Goal: Find specific page/section: Find specific page/section

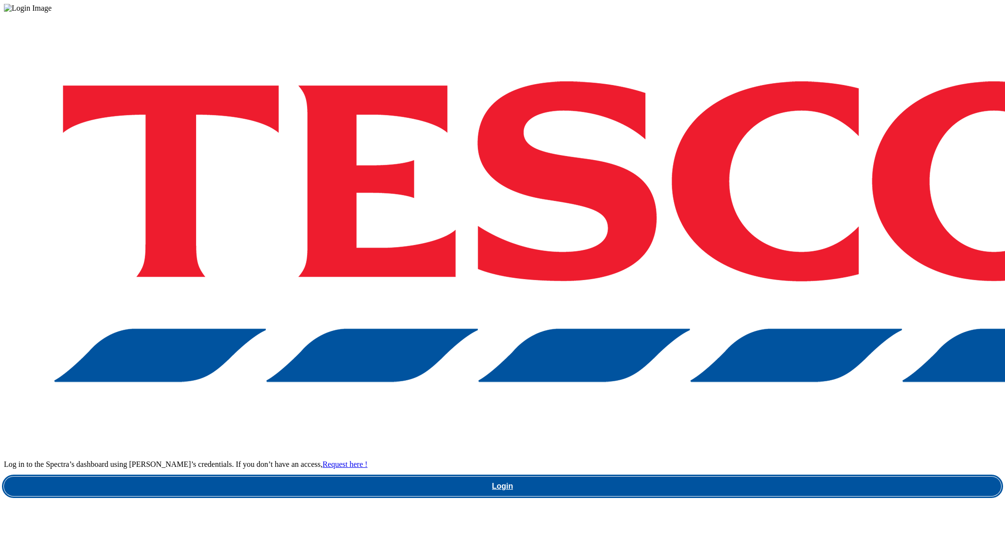
click at [711, 477] on link "Login" at bounding box center [502, 486] width 997 height 19
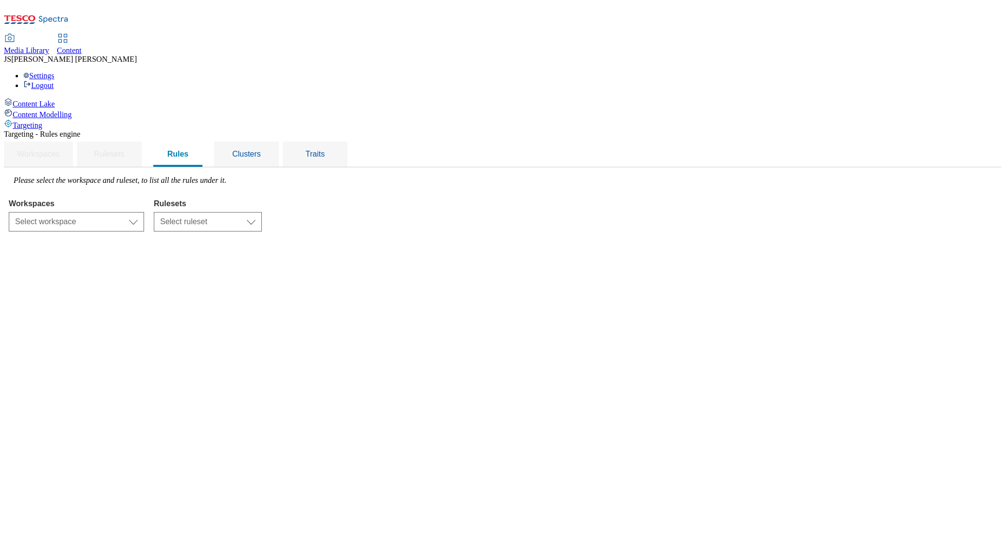
click at [49, 46] on div "Media Library" at bounding box center [26, 50] width 45 height 9
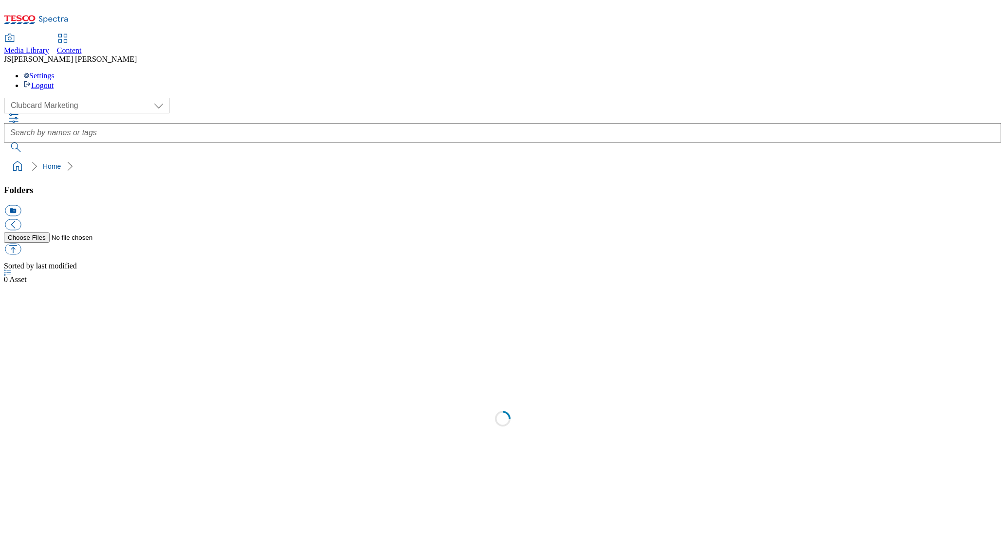
select select "flare-clubcard-mktg"
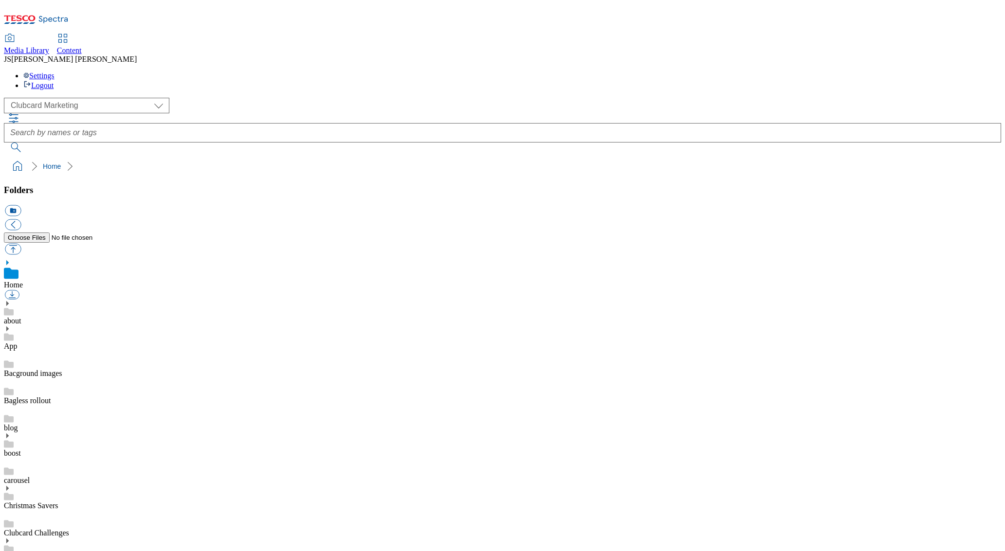
scroll to position [301, 0]
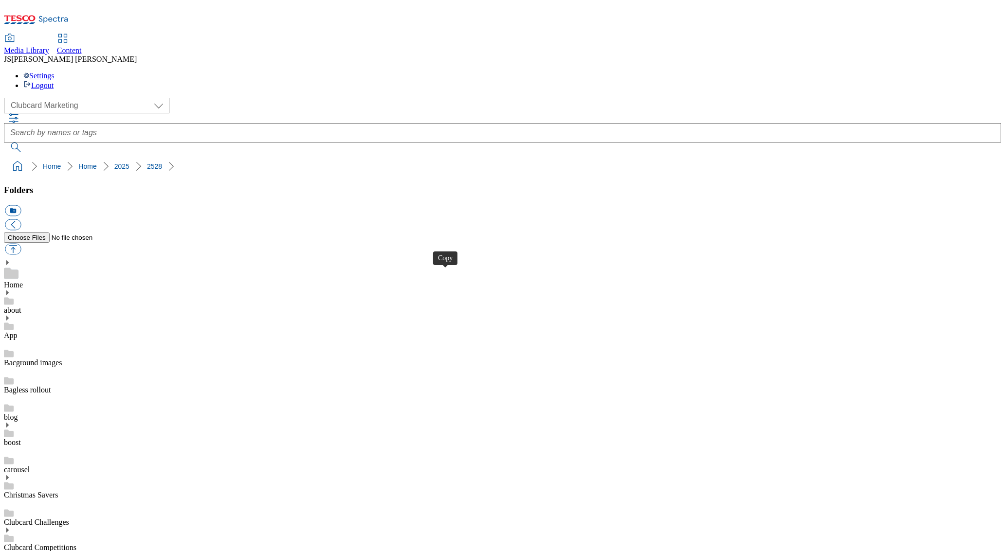
click at [23, 281] on link "Home" at bounding box center [13, 285] width 19 height 8
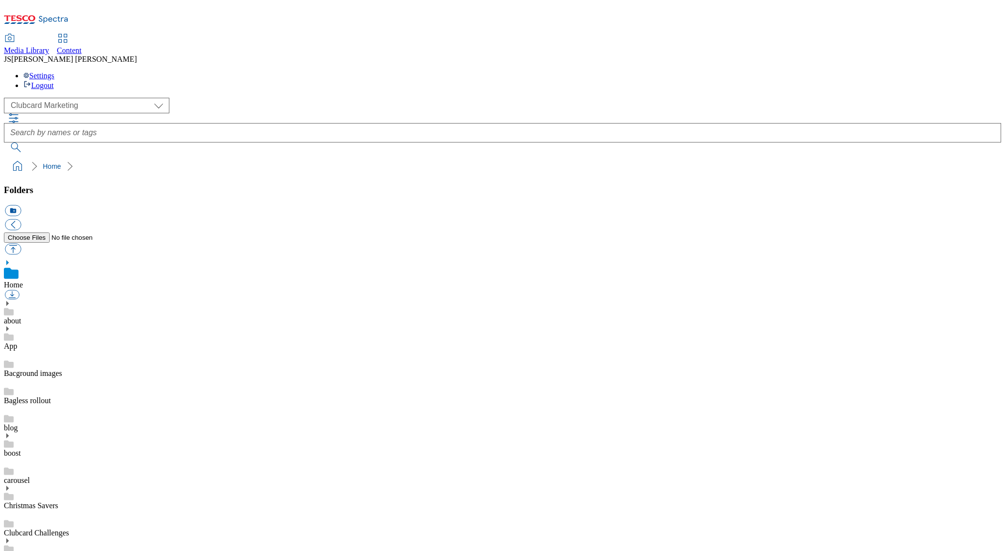
scroll to position [20, 0]
